Goal: Navigation & Orientation: Find specific page/section

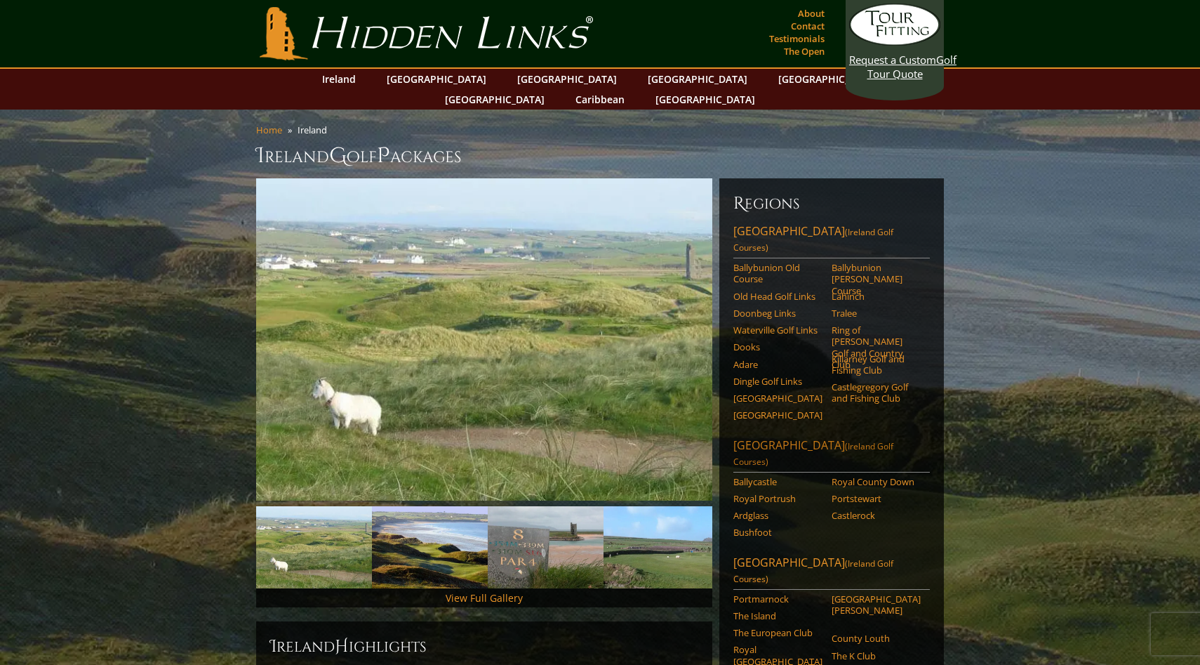
click at [802, 437] on link "Northern Ireland (Ireland Golf Courses)" at bounding box center [832, 454] width 197 height 35
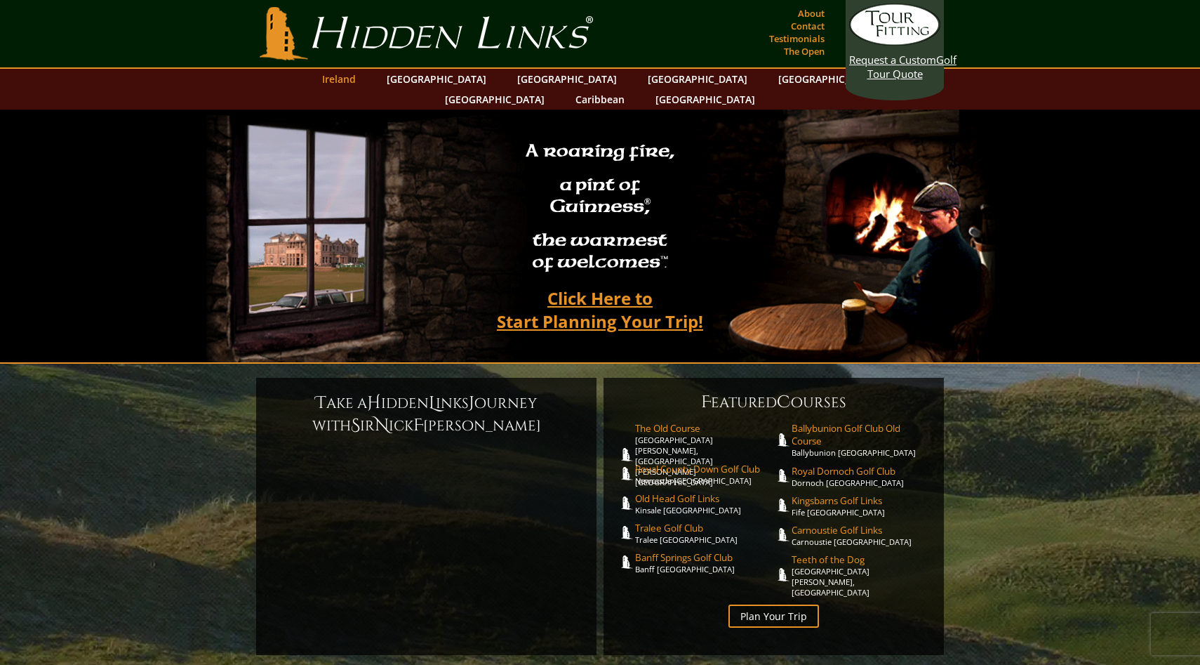
click at [363, 84] on link "Ireland" at bounding box center [339, 79] width 48 height 20
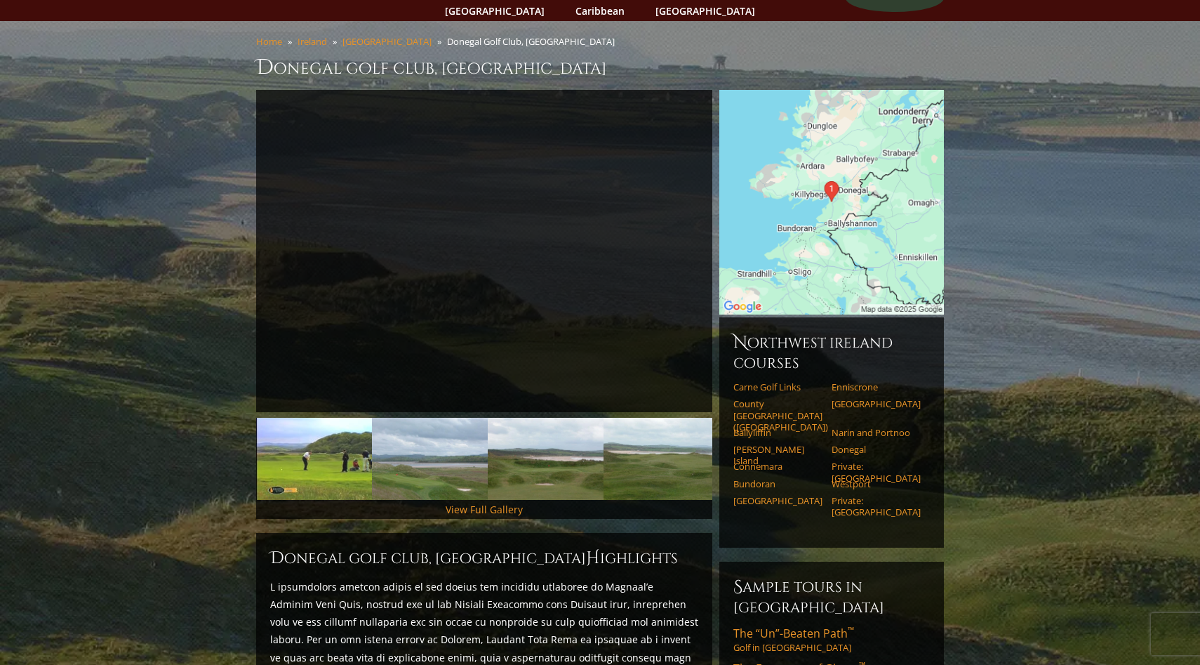
scroll to position [92, 0]
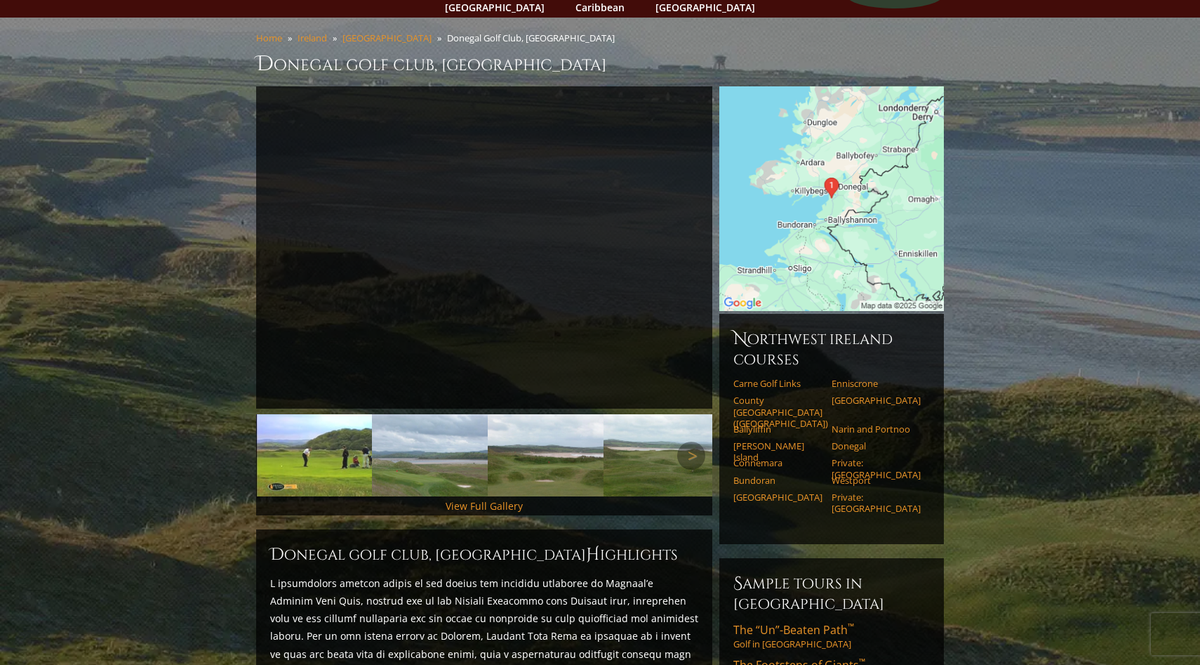
click at [438, 439] on img at bounding box center [430, 455] width 116 height 82
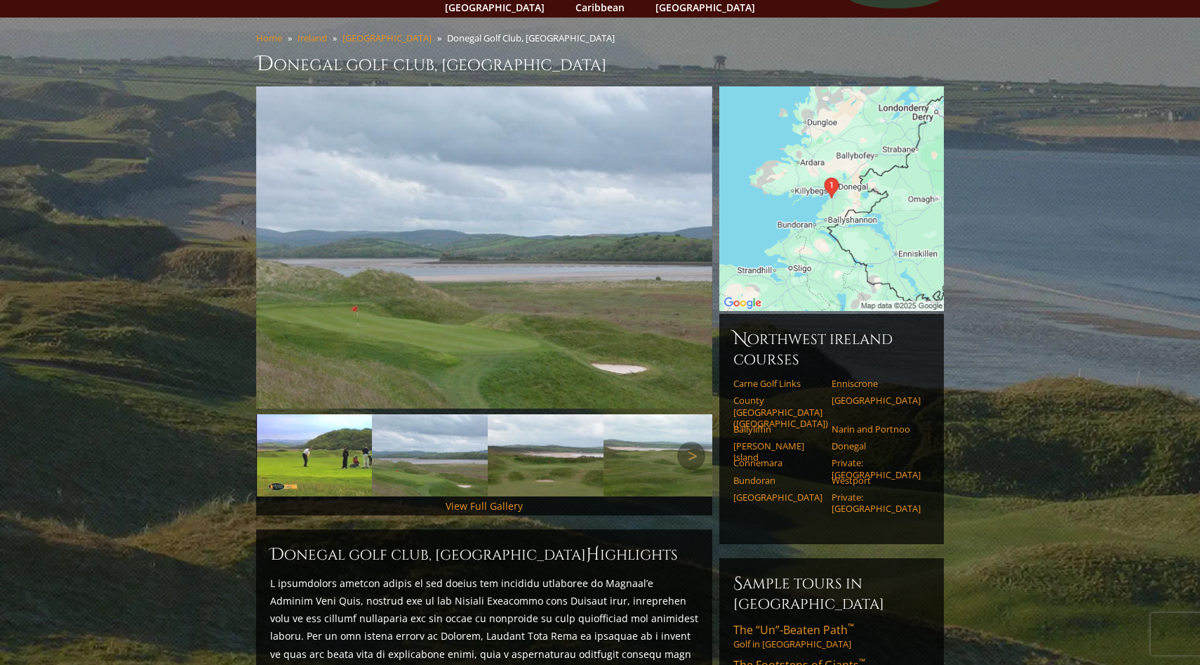
click at [543, 429] on img at bounding box center [546, 455] width 116 height 82
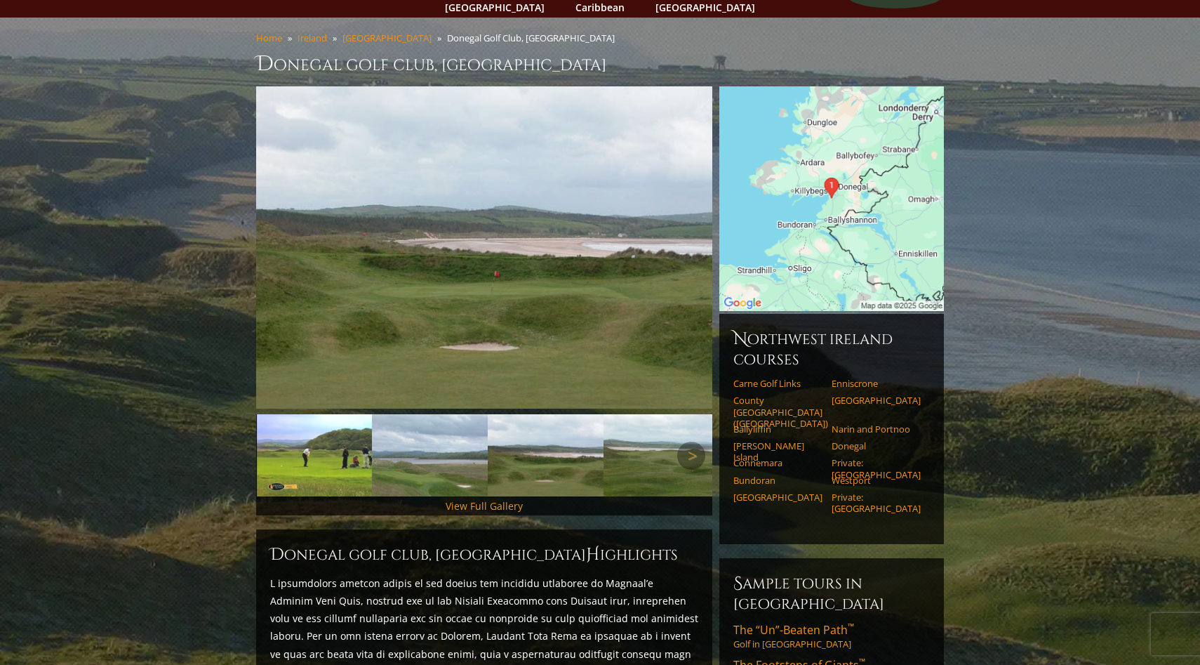
click at [634, 441] on img at bounding box center [662, 455] width 116 height 82
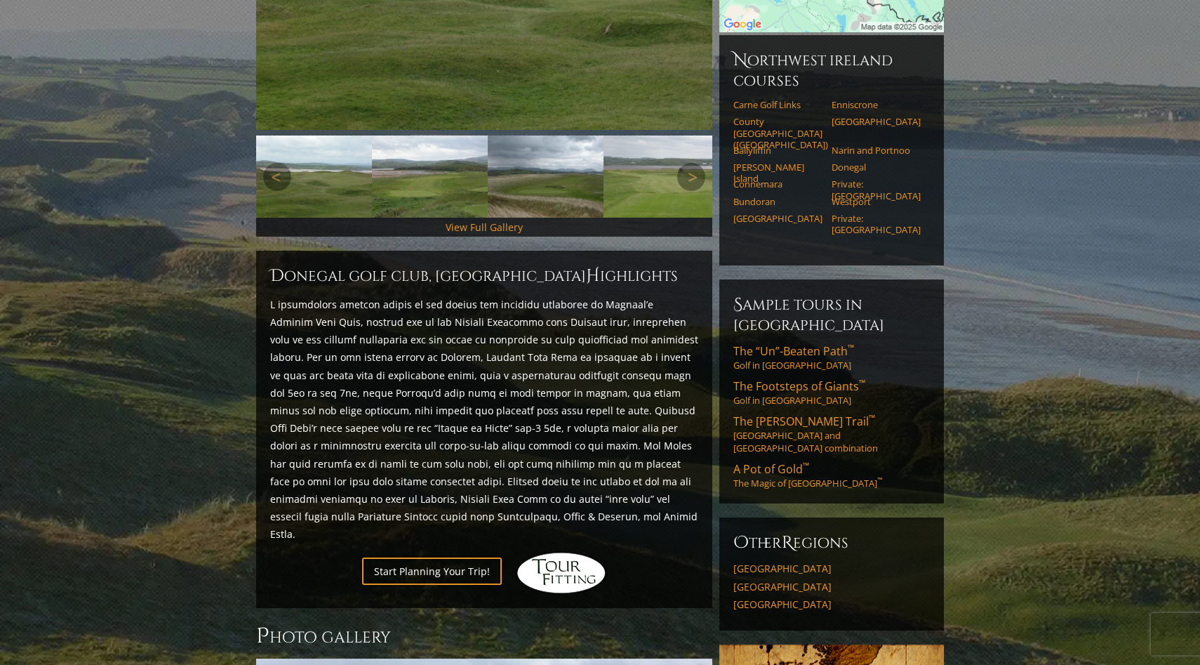
scroll to position [0, 0]
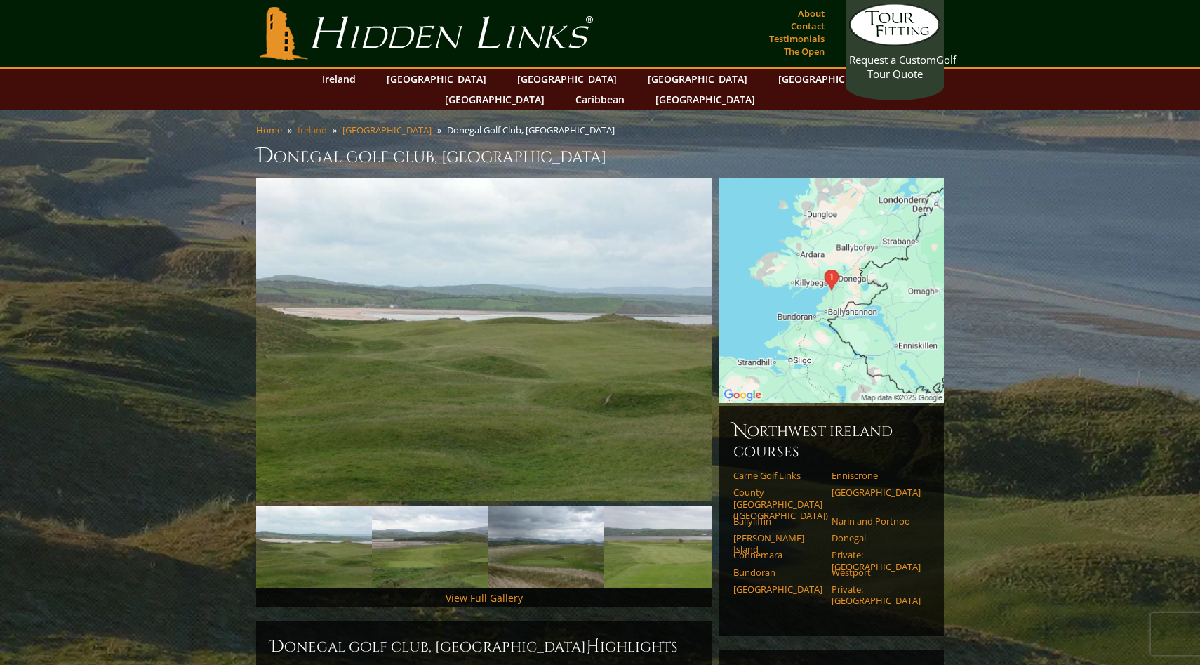
click at [320, 124] on link "Ireland" at bounding box center [312, 130] width 29 height 13
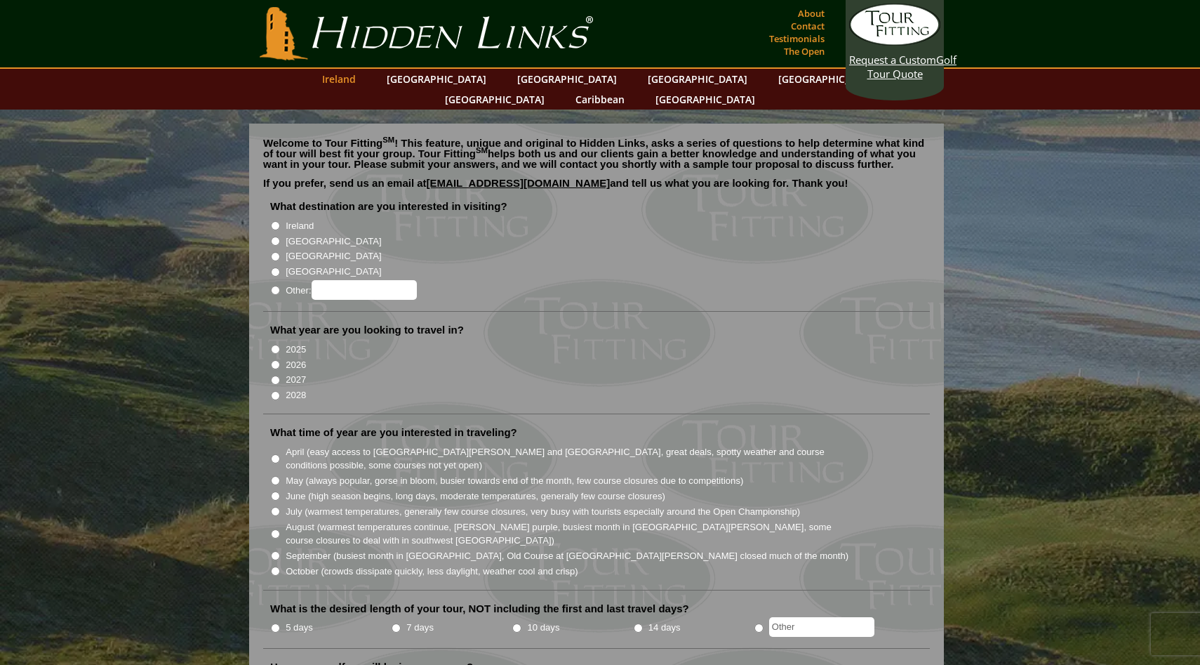
click at [363, 78] on link "Ireland" at bounding box center [339, 79] width 48 height 20
